Goal: Information Seeking & Learning: Check status

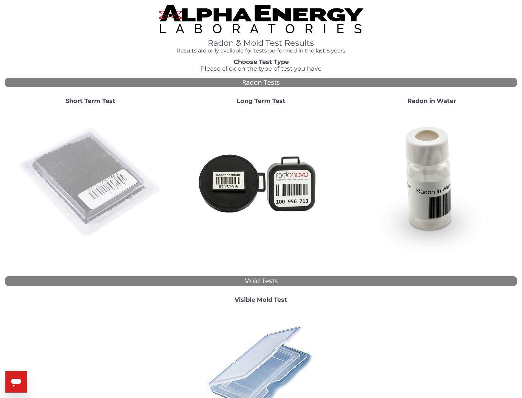
click at [97, 153] on img at bounding box center [90, 182] width 145 height 145
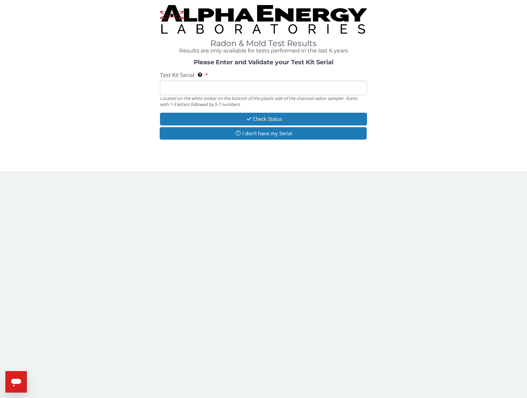
click at [221, 91] on input "Test Kit Serial Located on the white sticker on the bottom of the plastic side …" at bounding box center [263, 88] width 207 height 14
type input "RA212230"
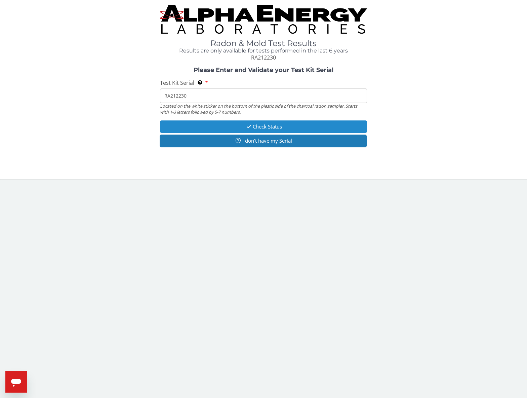
click at [252, 124] on button "Check Status" at bounding box center [263, 126] width 207 height 12
